Goal: Information Seeking & Learning: Learn about a topic

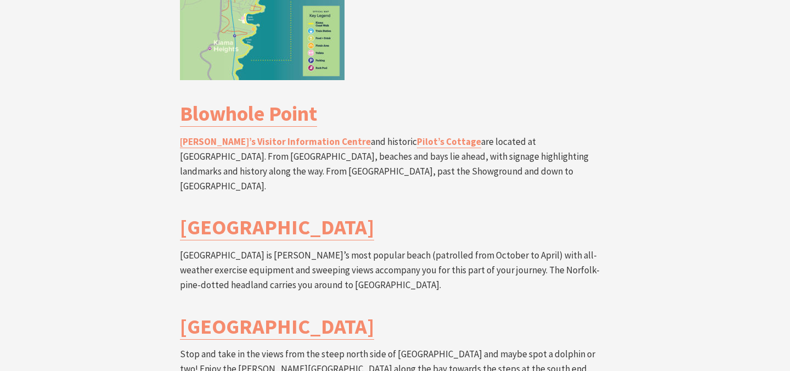
scroll to position [1976, 0]
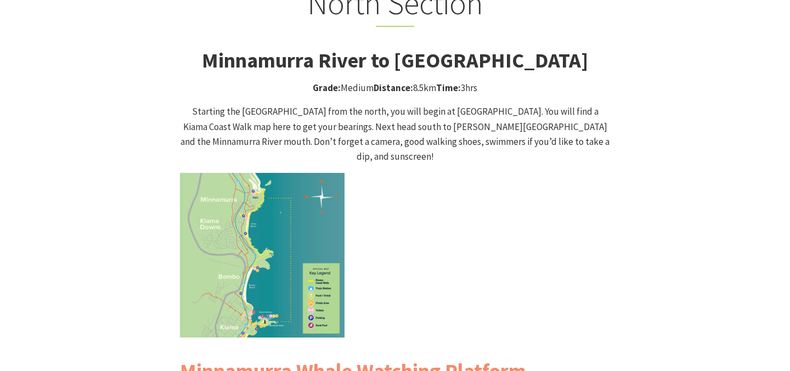
scroll to position [1069, 0]
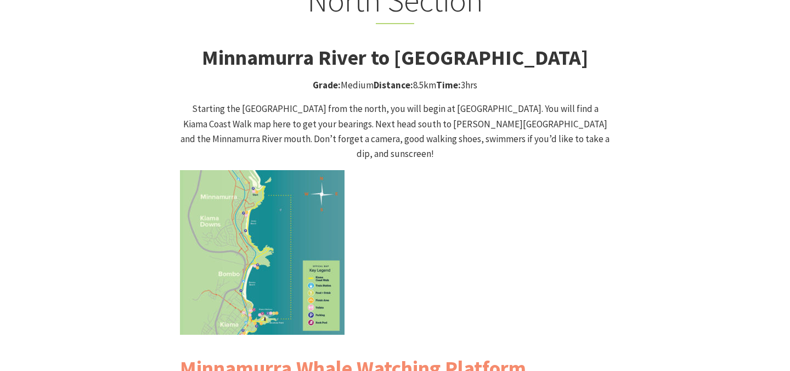
drag, startPoint x: 201, startPoint y: 40, endPoint x: 588, endPoint y: 43, distance: 387.6
click at [588, 44] on strong "Minnamurra River to [GEOGRAPHIC_DATA]" at bounding box center [395, 57] width 386 height 26
copy strong "Minnamurra River to [GEOGRAPHIC_DATA]"
